Goal: Transaction & Acquisition: Obtain resource

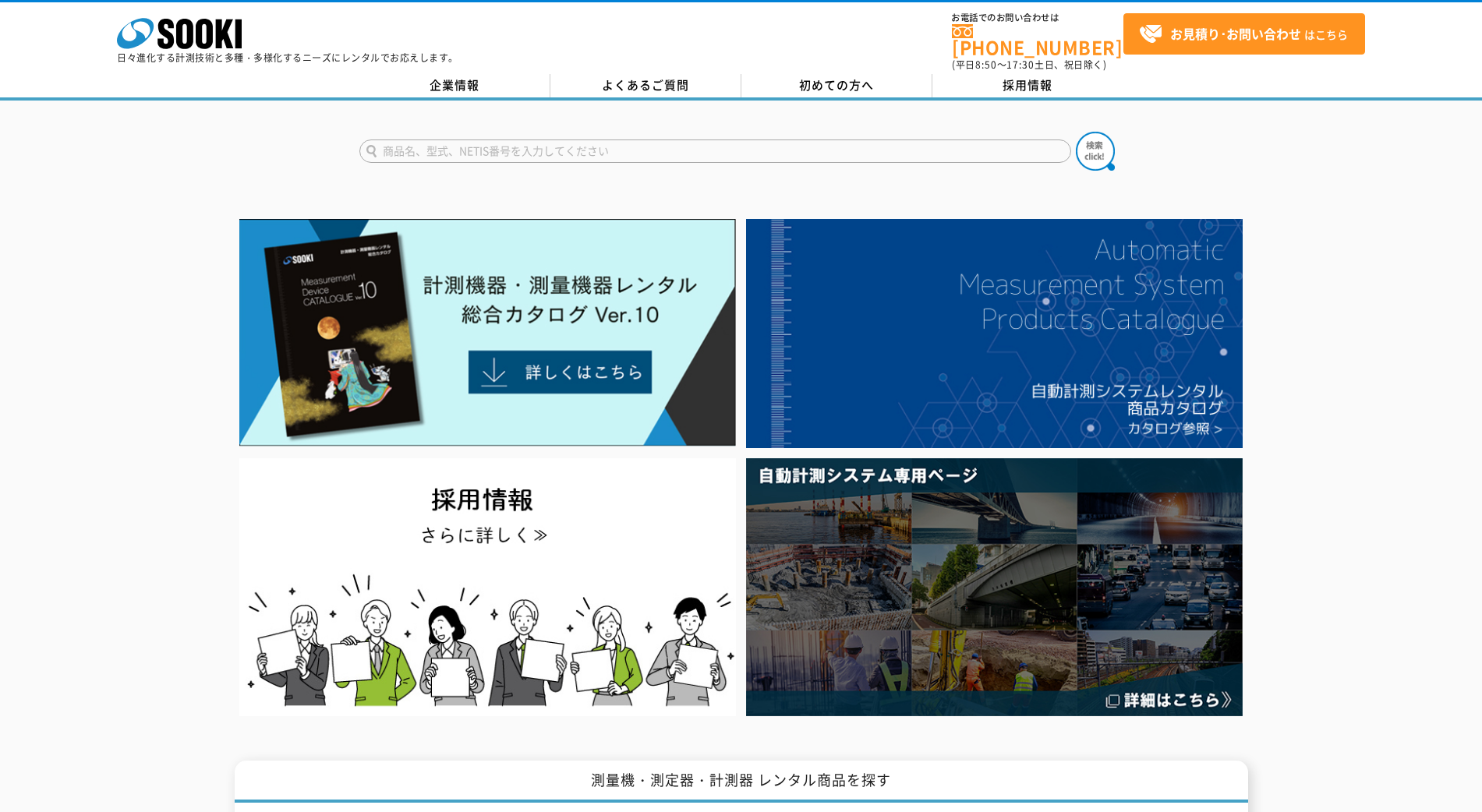
click at [573, 146] on input "text" at bounding box center [715, 151] width 712 height 23
type input "RFL"
click at [1075, 131] on button at bounding box center [1095, 151] width 39 height 39
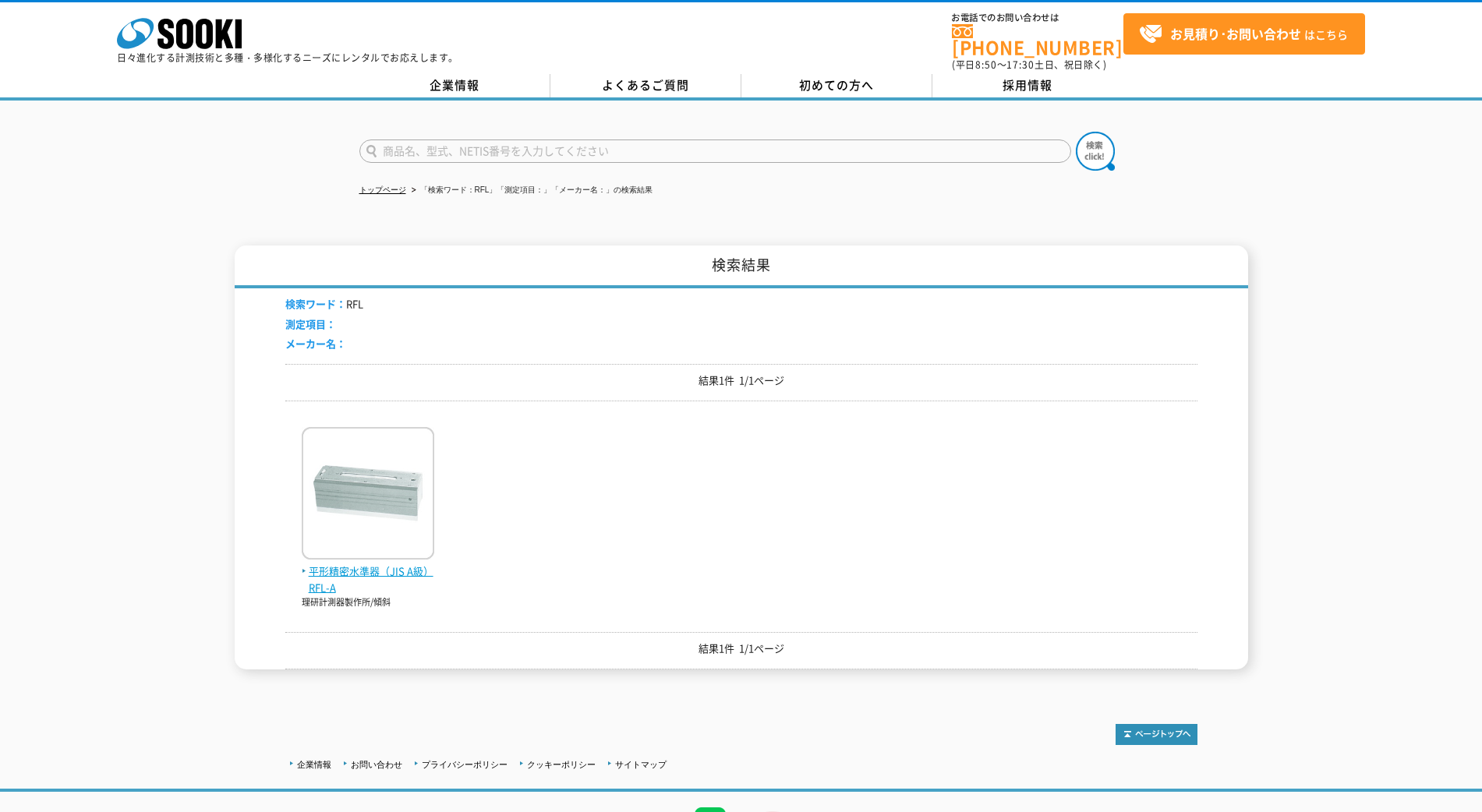
click at [371, 443] on img at bounding box center [367, 494] width 132 height 136
